Goal: Find specific page/section: Find specific page/section

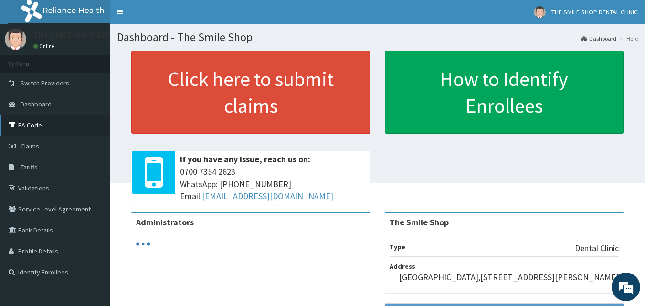
click at [48, 125] on link "PA Code" at bounding box center [55, 124] width 110 height 21
